Goal: Information Seeking & Learning: Learn about a topic

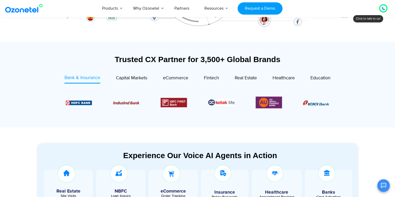
scroll to position [166, 0]
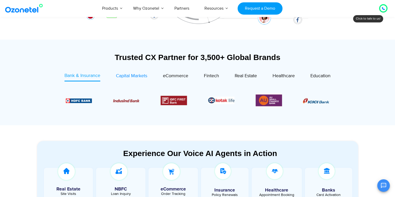
click at [137, 78] on span "Capital Markets" at bounding box center [131, 76] width 31 height 6
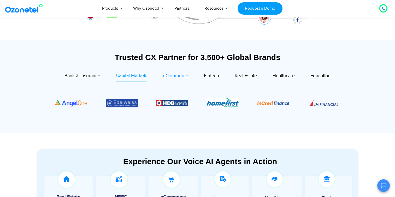
click at [171, 78] on span "eCommerce" at bounding box center [175, 76] width 25 height 6
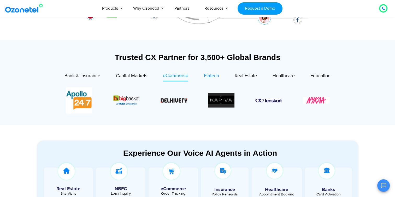
click at [205, 76] on span "Fintech" at bounding box center [211, 76] width 15 height 6
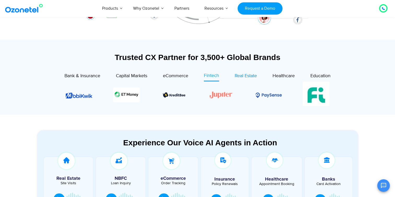
click at [235, 73] on div "Real Estate" at bounding box center [246, 76] width 22 height 7
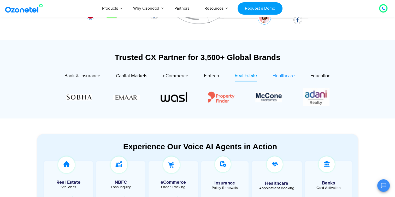
click at [277, 74] on span "Healthcare" at bounding box center [284, 76] width 22 height 6
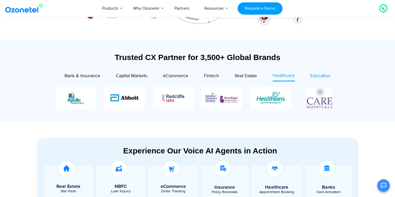
click at [313, 74] on span "Education" at bounding box center [321, 76] width 20 height 6
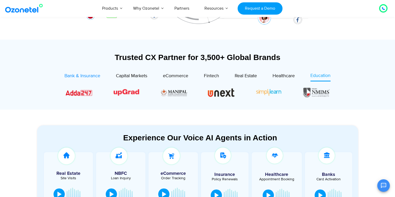
click at [86, 75] on span "Bank & Insurance" at bounding box center [83, 76] width 36 height 6
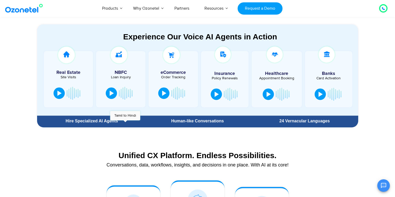
scroll to position [283, 0]
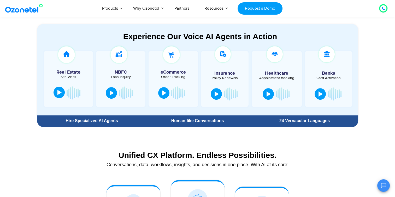
click at [62, 90] on button at bounding box center [59, 93] width 11 height 12
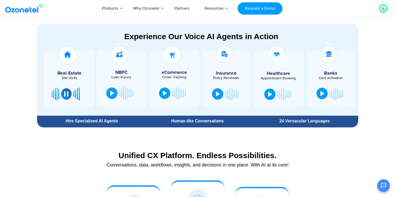
click at [321, 94] on div at bounding box center [323, 93] width 4 height 5
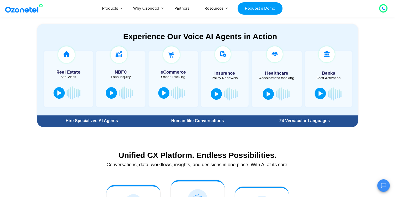
click at [321, 94] on div at bounding box center [321, 93] width 4 height 5
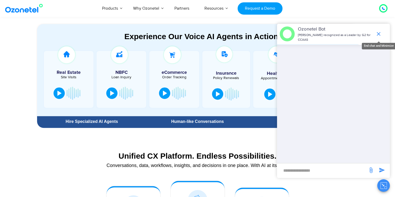
click at [380, 32] on icon "end chat or minimize" at bounding box center [379, 34] width 4 height 4
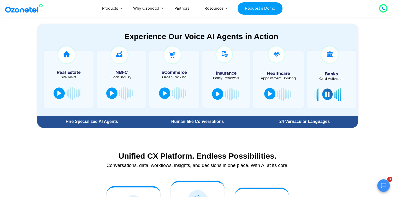
click at [269, 93] on div at bounding box center [270, 93] width 4 height 5
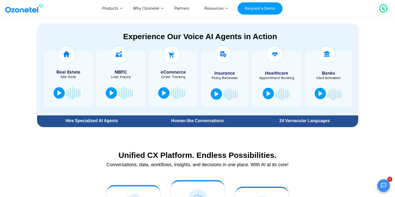
click at [269, 93] on div at bounding box center [269, 93] width 4 height 5
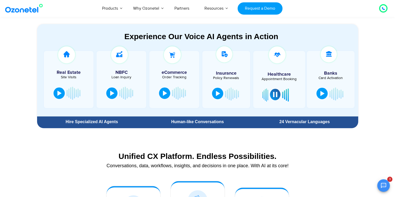
click at [216, 96] on div at bounding box center [218, 93] width 4 height 5
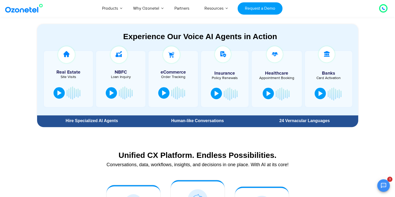
click at [216, 91] on div at bounding box center [217, 93] width 4 height 5
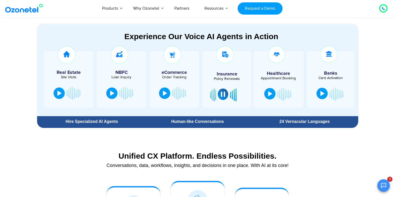
click at [223, 93] on div at bounding box center [223, 94] width 4 height 5
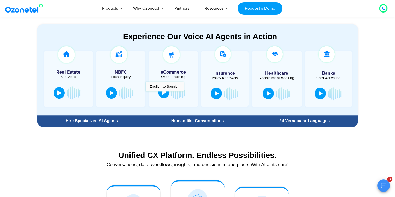
click at [165, 94] on div at bounding box center [164, 92] width 4 height 5
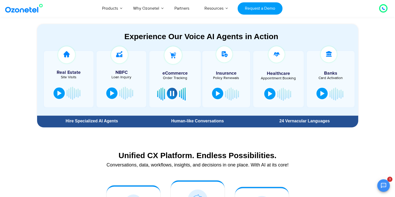
click at [165, 94] on div at bounding box center [175, 94] width 36 height 16
click at [171, 97] on button at bounding box center [172, 94] width 10 height 12
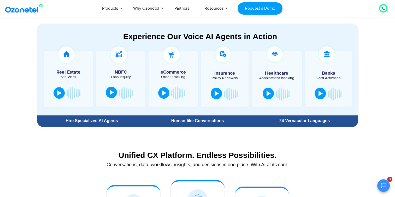
click at [112, 91] on div at bounding box center [112, 92] width 4 height 5
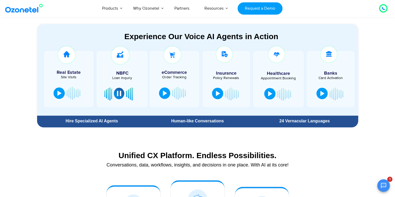
click at [117, 93] on div at bounding box center [119, 93] width 4 height 5
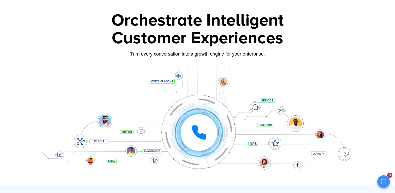
scroll to position [0, 0]
